Goal: Check status: Check status

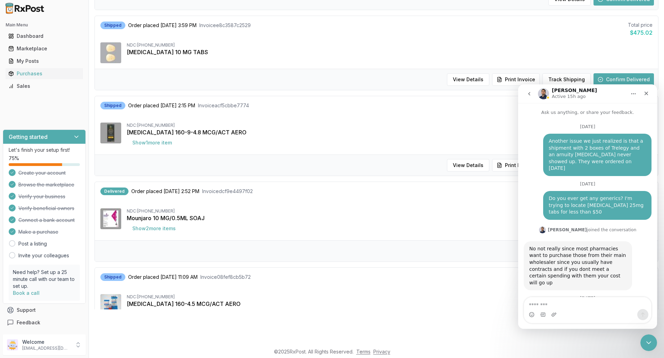
scroll to position [1, 0]
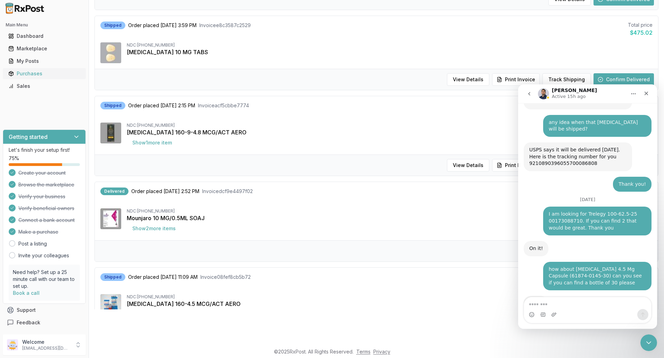
click at [37, 75] on div "Purchases" at bounding box center [44, 73] width 72 height 7
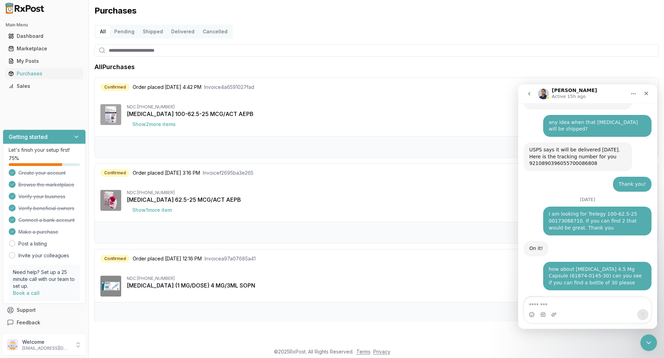
scroll to position [0, 0]
click at [151, 126] on button "Show 2 more item s" at bounding box center [154, 124] width 55 height 13
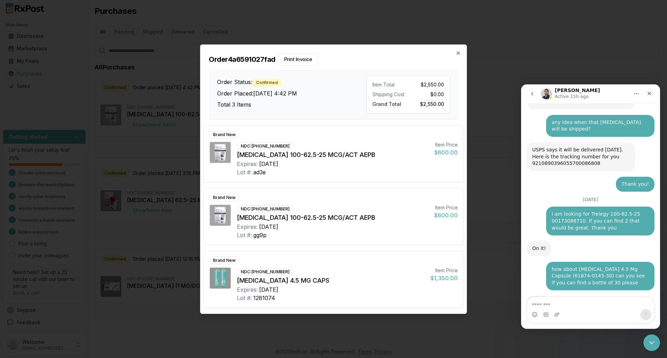
click at [259, 276] on div "[MEDICAL_DATA] 4.5 MG CAPS" at bounding box center [331, 281] width 188 height 10
click at [219, 276] on img at bounding box center [220, 278] width 21 height 21
click at [456, 54] on icon "button" at bounding box center [458, 53] width 6 height 6
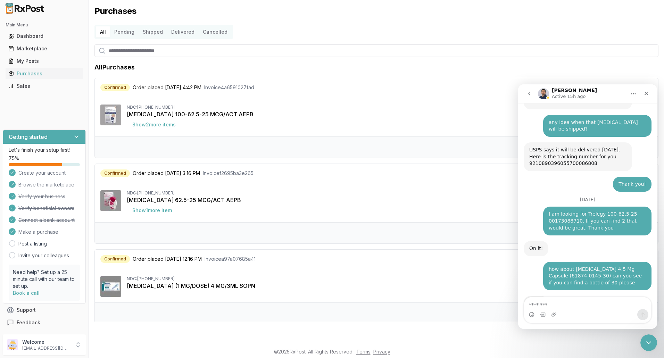
click at [116, 116] on img at bounding box center [110, 115] width 21 height 21
drag, startPoint x: 647, startPoint y: 93, endPoint x: 963, endPoint y: 194, distance: 332.2
click at [647, 93] on icon "Close" at bounding box center [647, 94] width 4 height 4
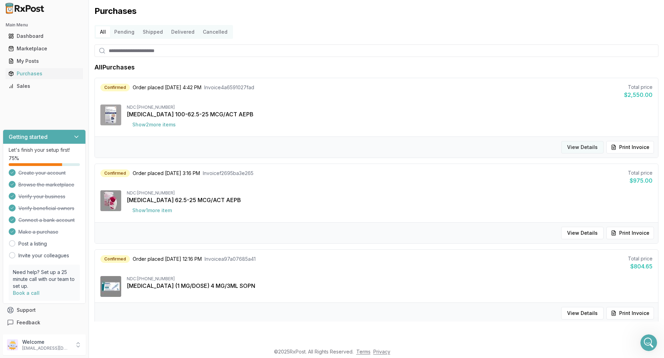
click at [577, 145] on button "View Details" at bounding box center [582, 147] width 42 height 13
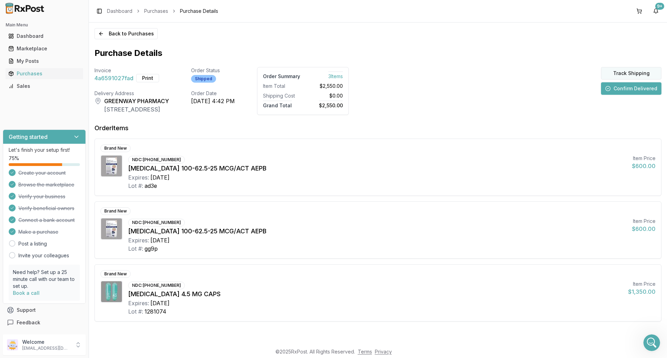
click at [626, 75] on button "Track Shipping" at bounding box center [631, 73] width 60 height 13
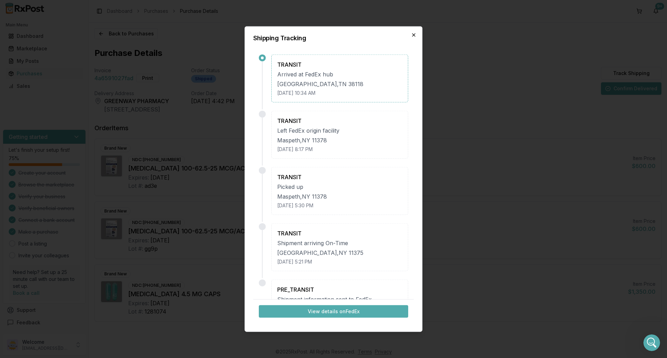
click at [414, 34] on icon "button" at bounding box center [414, 35] width 6 height 6
